Goal: Transaction & Acquisition: Book appointment/travel/reservation

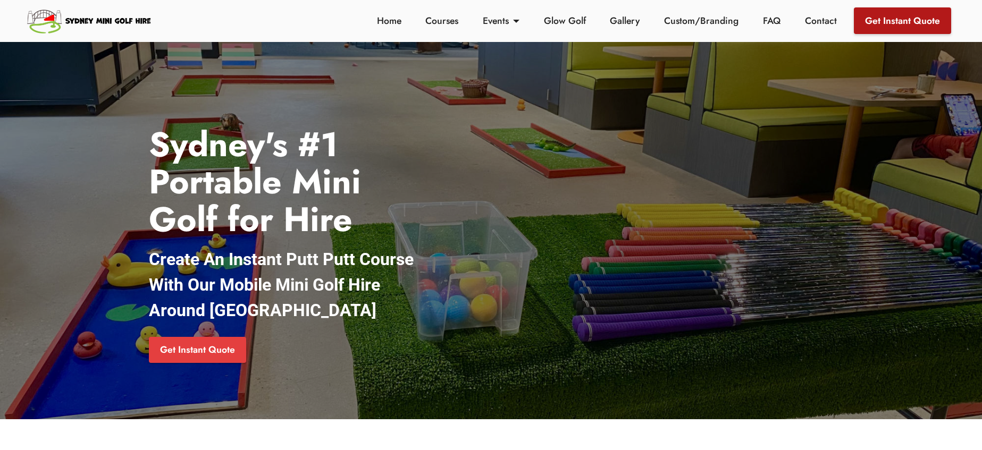
click at [877, 19] on link "Get Instant Quote" at bounding box center [902, 20] width 97 height 27
click at [623, 25] on link "Gallery" at bounding box center [625, 21] width 36 height 14
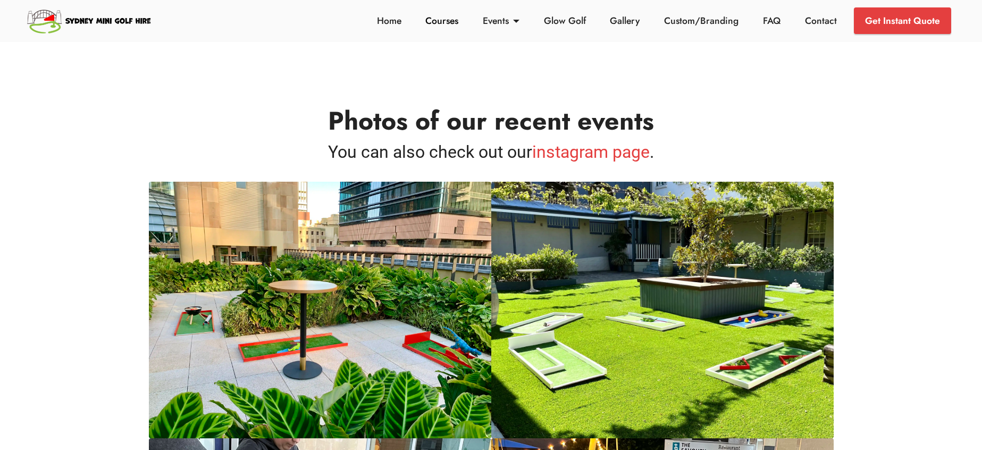
click at [444, 22] on link "Courses" at bounding box center [442, 21] width 39 height 14
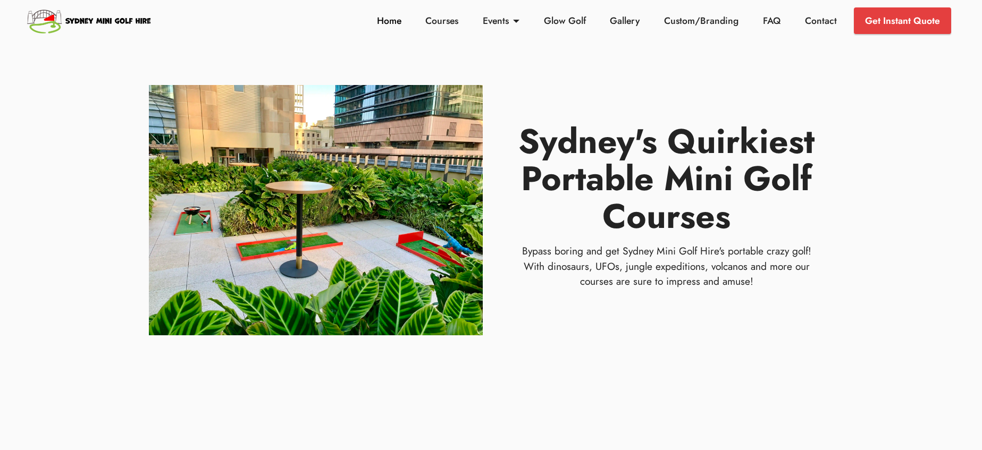
click at [395, 26] on link "Home" at bounding box center [389, 21] width 30 height 14
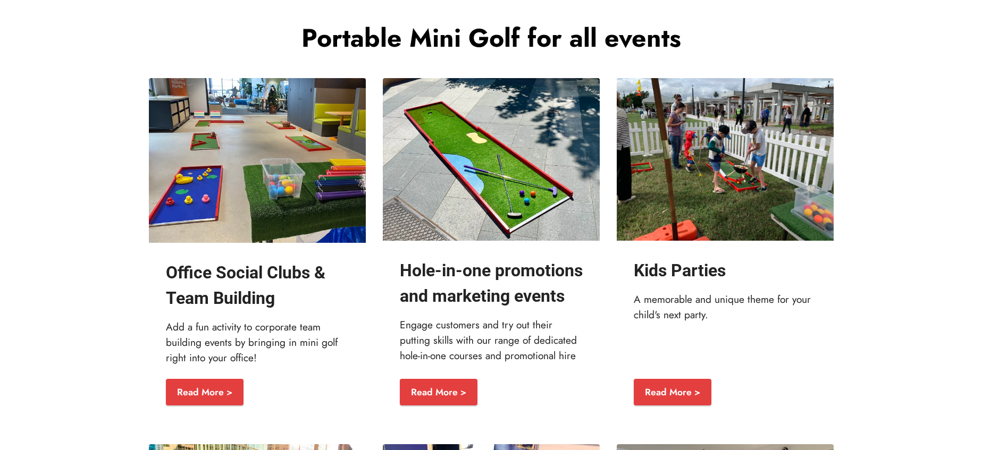
scroll to position [1244, 0]
click at [510, 199] on img at bounding box center [491, 159] width 217 height 163
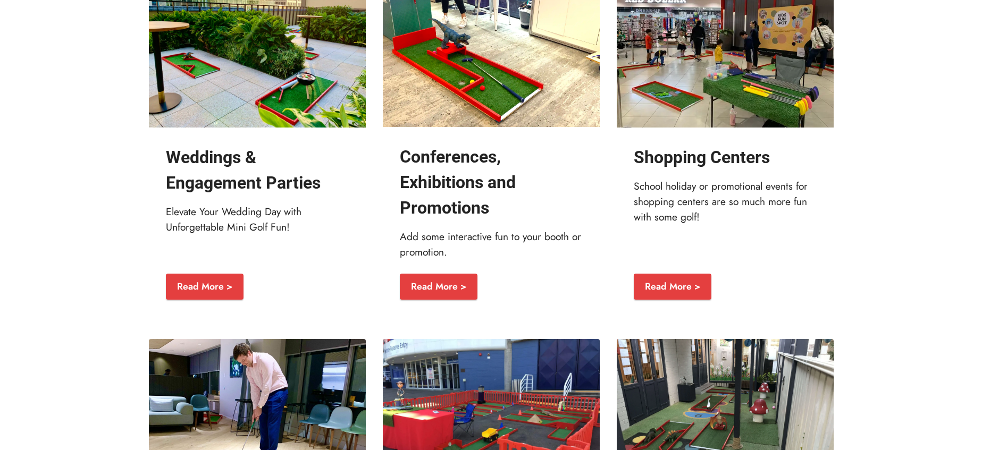
scroll to position [1720, 0]
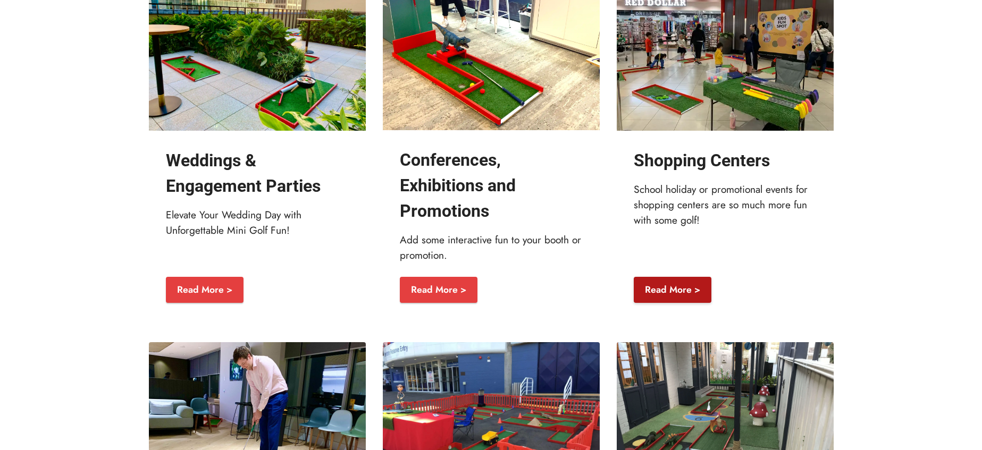
click at [684, 303] on link "Read More >" at bounding box center [673, 290] width 78 height 27
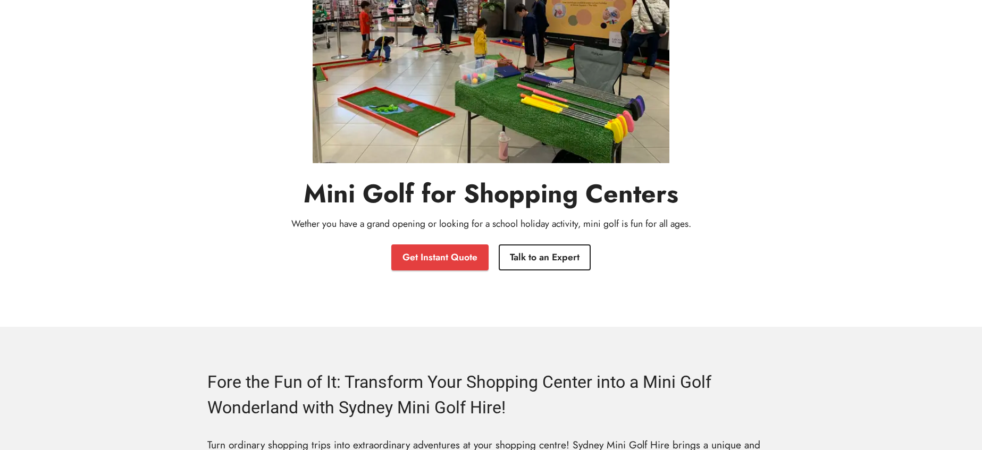
scroll to position [173, 0]
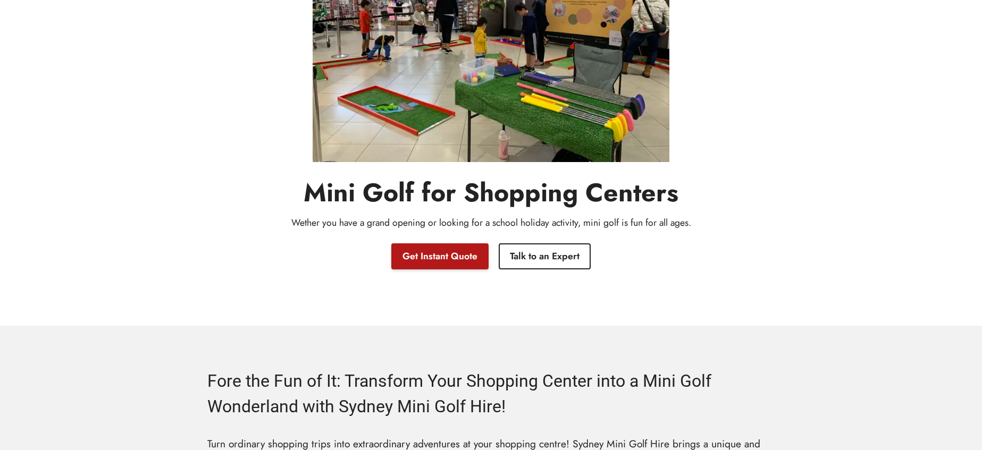
click at [460, 257] on link "Get Instant Quote" at bounding box center [439, 256] width 97 height 27
click at [100, 65] on section "Mini Golf for Shopping Centers Wether you have a grand opening or looking for a…" at bounding box center [491, 75] width 982 height 499
